Goal: Task Accomplishment & Management: Manage account settings

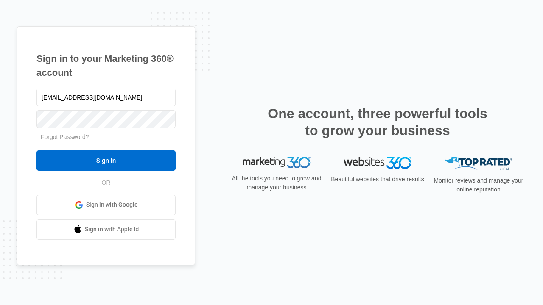
type input "dankie614@gmail.com"
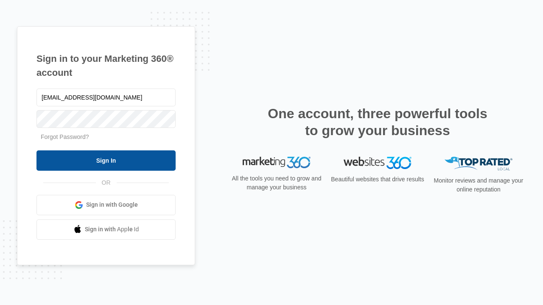
click at [106, 160] on input "Sign In" at bounding box center [105, 161] width 139 height 20
